Goal: Navigation & Orientation: Understand site structure

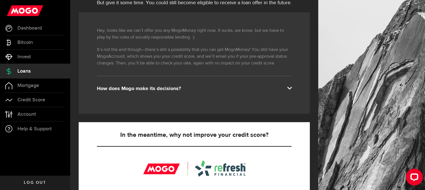
scroll to position [56, 0]
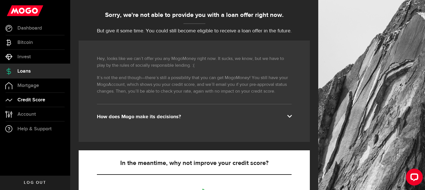
click at [18, 99] on span "Credit Score" at bounding box center [31, 99] width 28 height 5
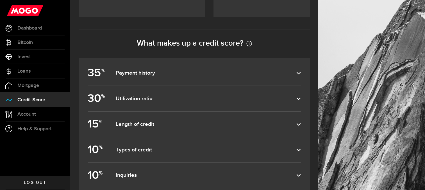
scroll to position [253, 0]
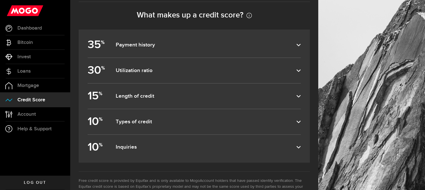
click at [153, 96] on dfn "Length of credit" at bounding box center [206, 96] width 181 height 7
click at [0, 0] on input "15 % Length of credit" at bounding box center [0, 0] width 0 height 0
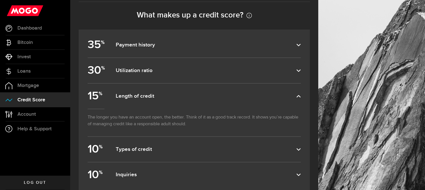
scroll to position [281, 0]
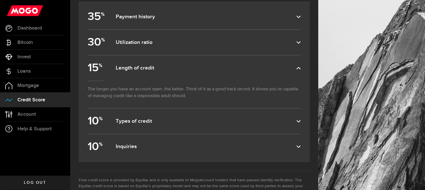
click at [147, 120] on dfn "Types of credit" at bounding box center [206, 121] width 181 height 7
click at [0, 0] on input "10 % Types of credit" at bounding box center [0, 0] width 0 height 0
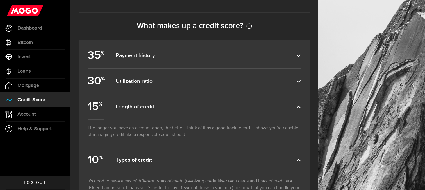
scroll to position [225, 0]
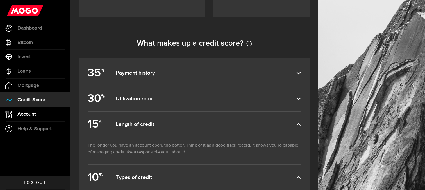
click at [33, 118] on link "Account Compte" at bounding box center [35, 114] width 70 height 14
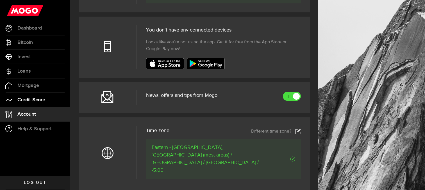
scroll to position [168, 0]
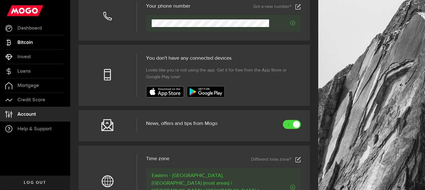
click at [31, 44] on span "Bitcoin" at bounding box center [24, 42] width 15 height 5
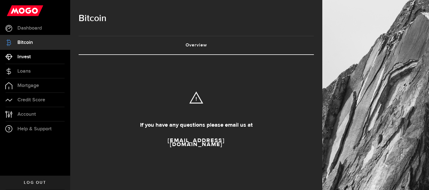
click at [32, 58] on link "Invest" at bounding box center [35, 57] width 70 height 14
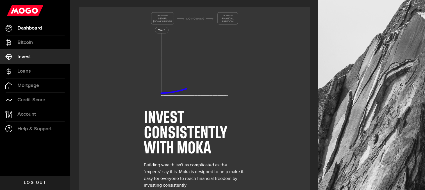
click at [38, 26] on span "Dashboard" at bounding box center [29, 28] width 24 height 5
